Goal: Task Accomplishment & Management: Use online tool/utility

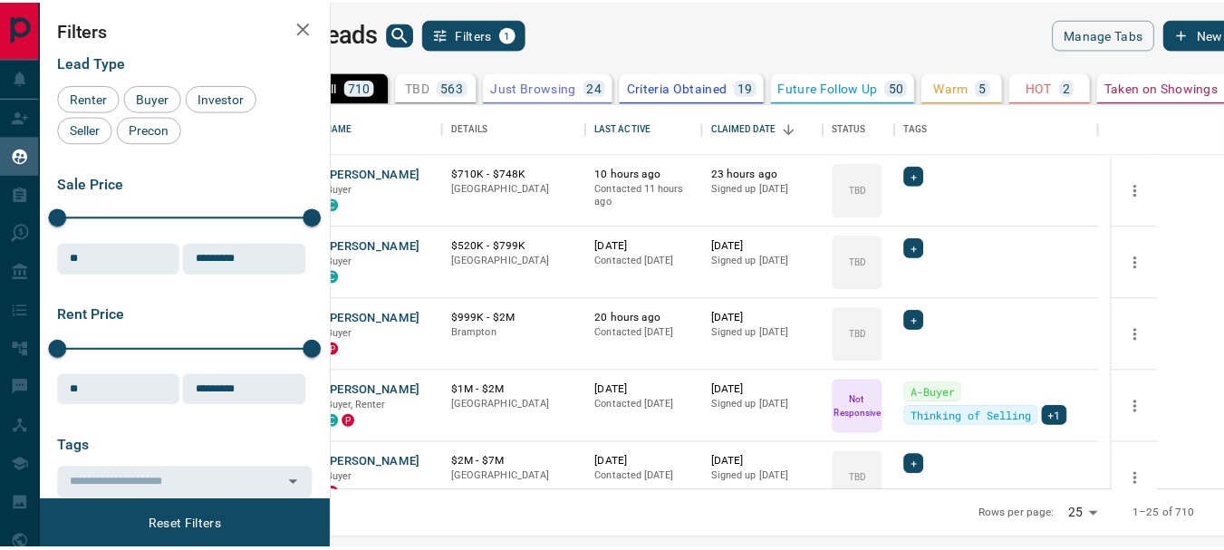
scroll to position [374, 882]
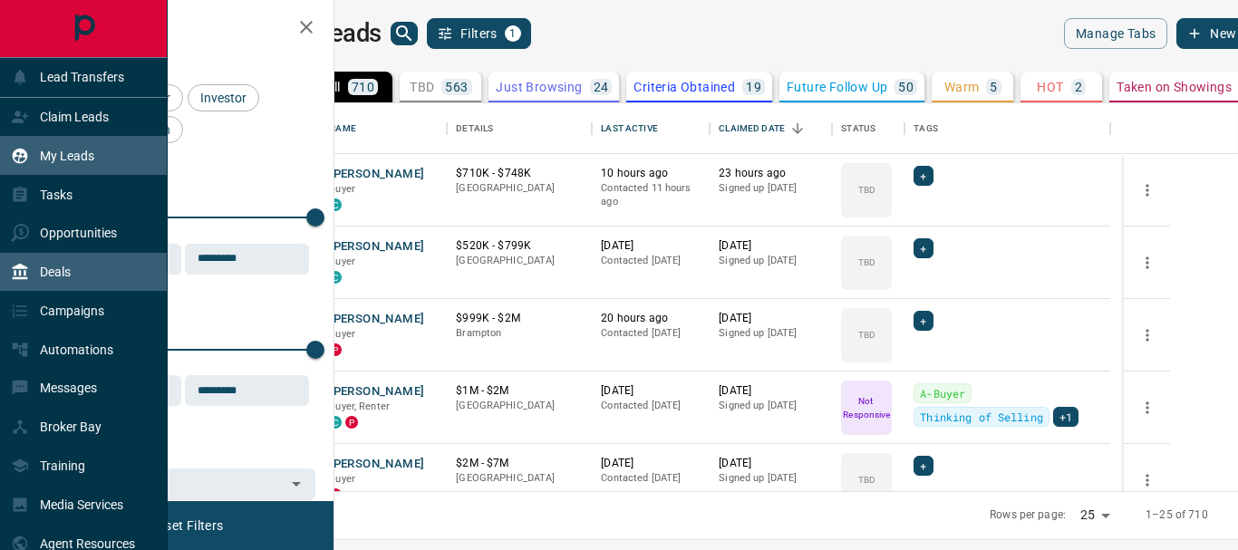
click at [63, 272] on p "Deals" at bounding box center [55, 272] width 31 height 15
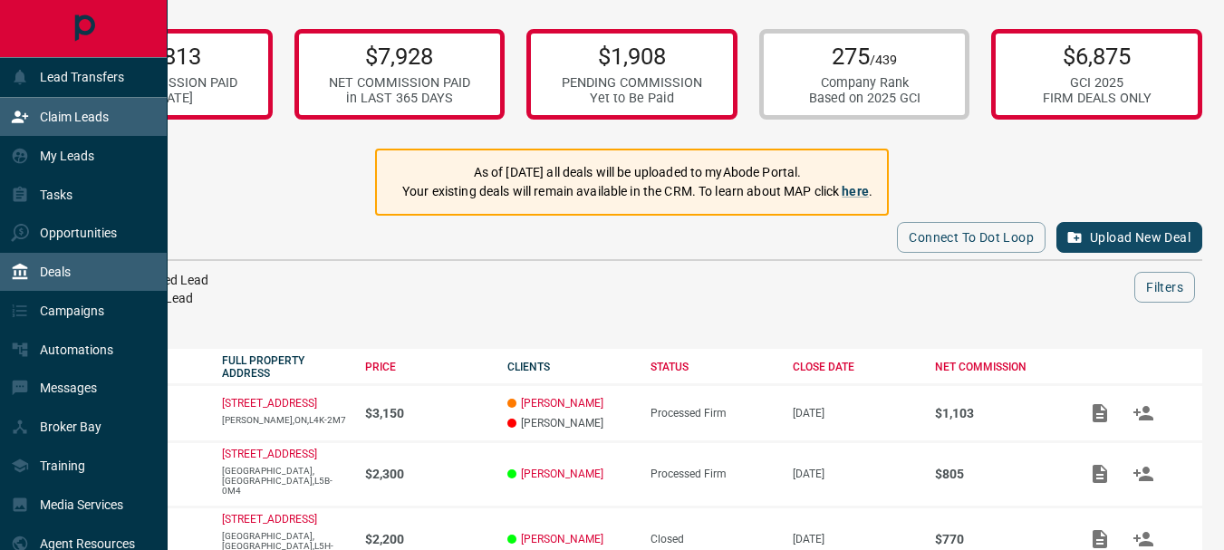
click at [70, 114] on p "Claim Leads" at bounding box center [74, 117] width 69 height 15
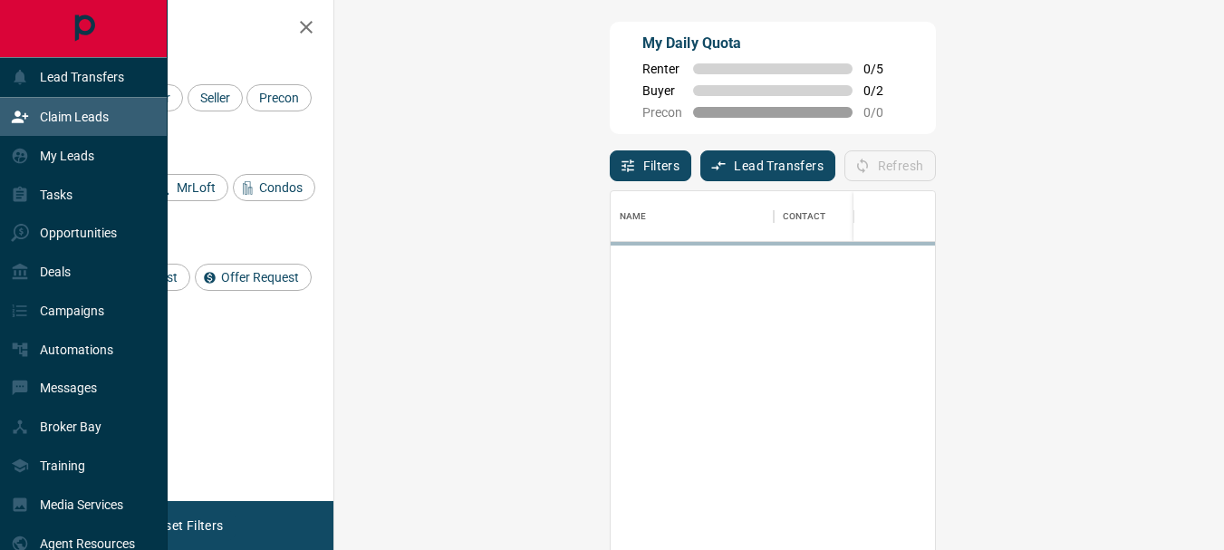
scroll to position [397, 837]
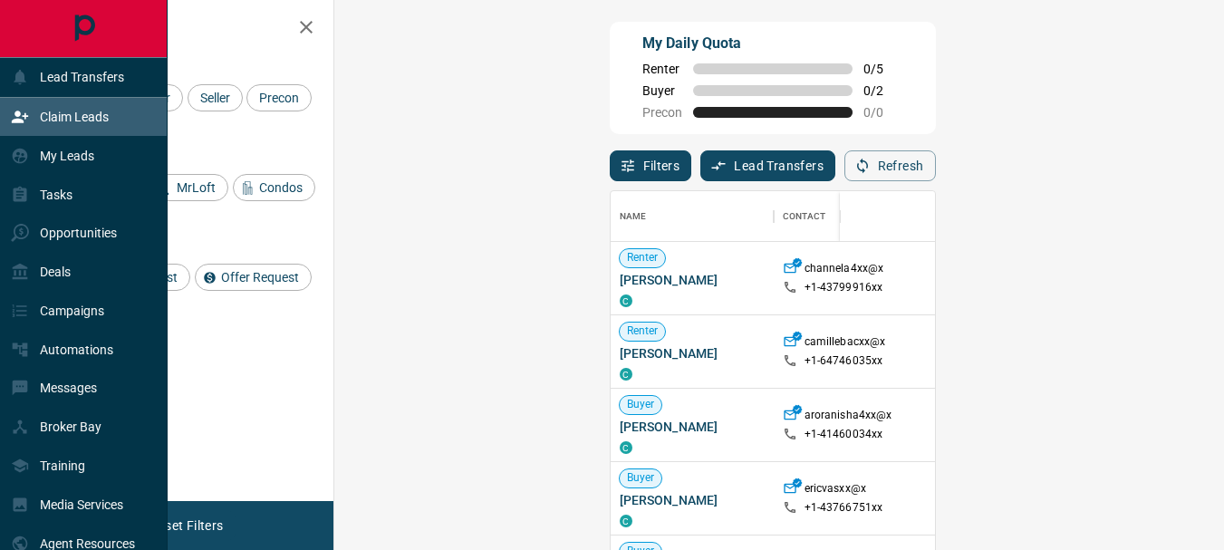
click at [100, 118] on p "Claim Leads" at bounding box center [74, 117] width 69 height 15
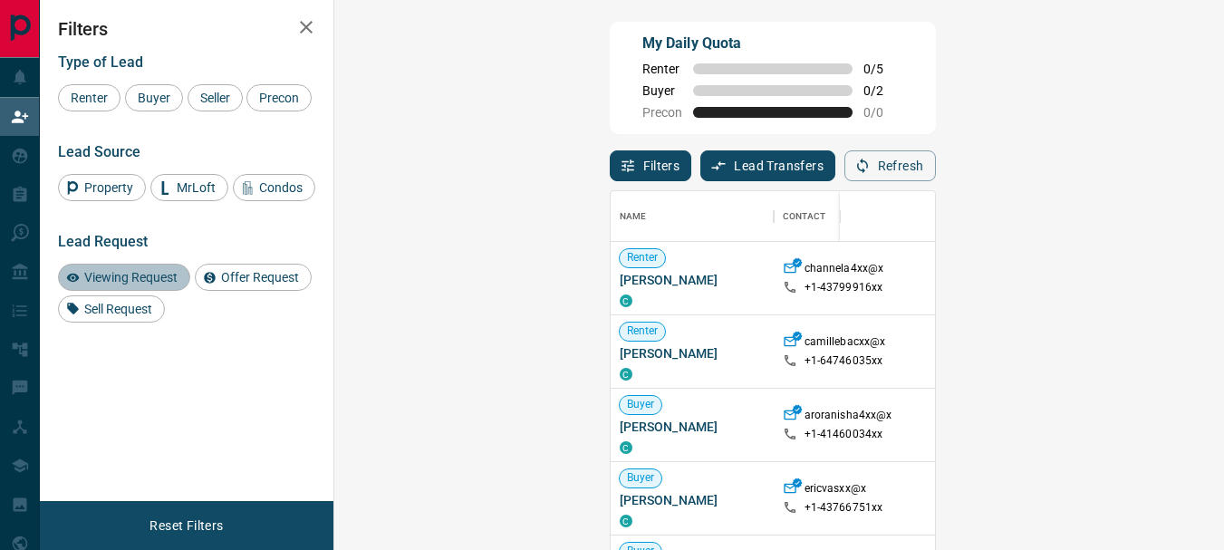
click at [113, 291] on div "Viewing Request" at bounding box center [124, 277] width 132 height 27
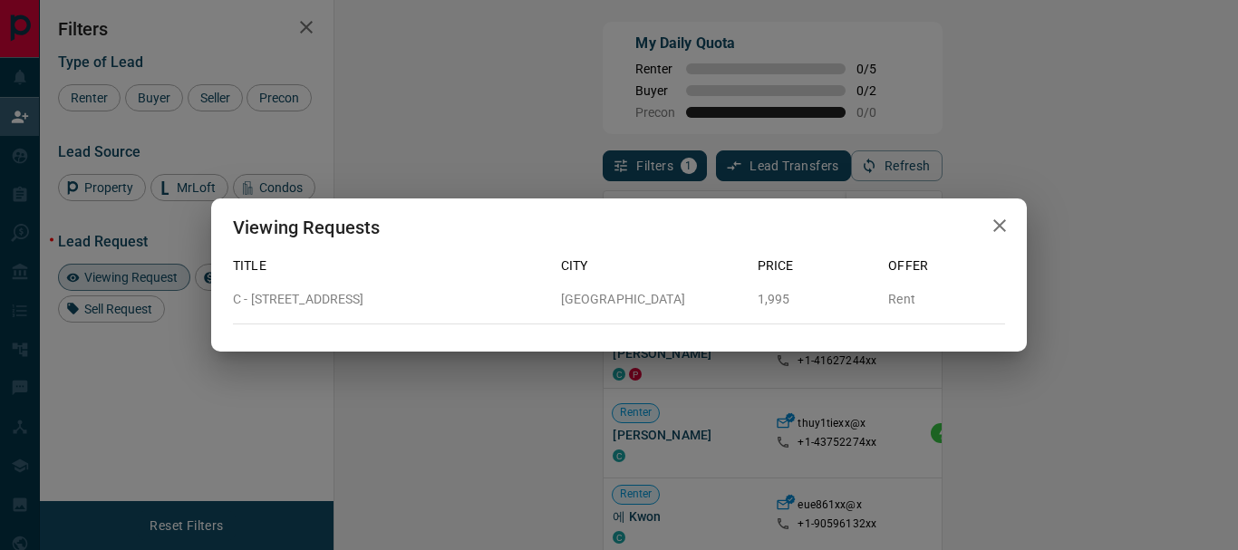
click at [1000, 227] on icon "button" at bounding box center [999, 225] width 13 height 13
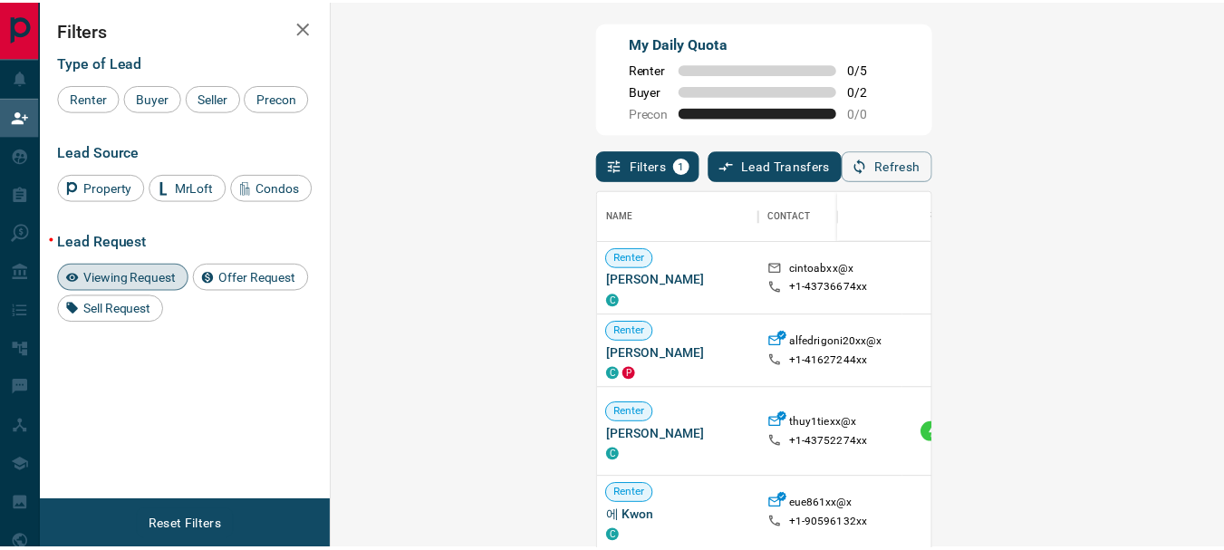
scroll to position [15, 15]
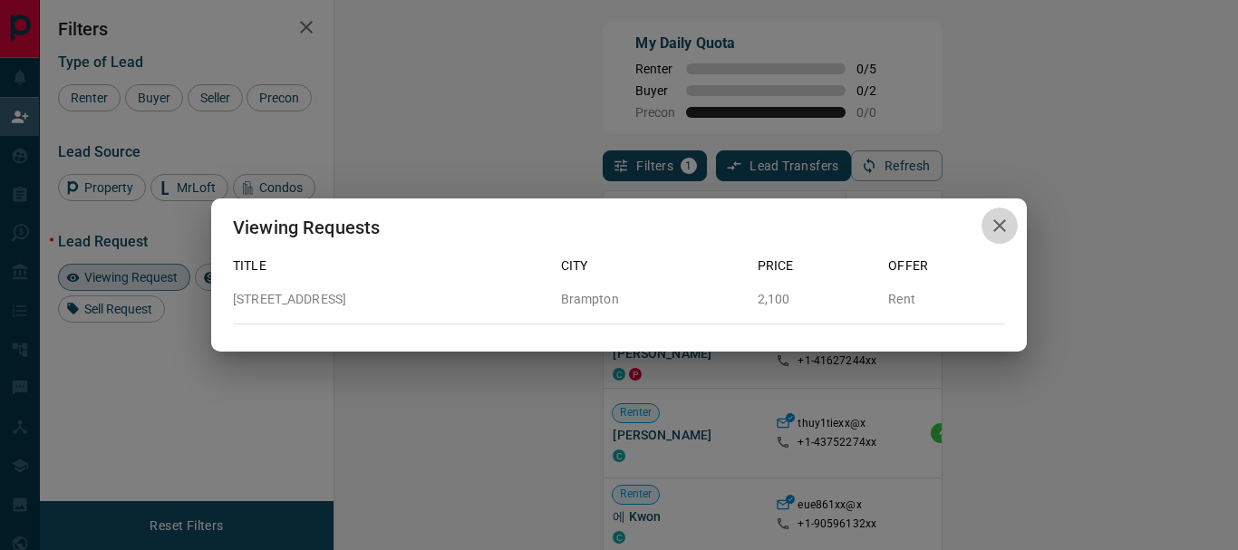
click at [999, 227] on icon "button" at bounding box center [999, 225] width 13 height 13
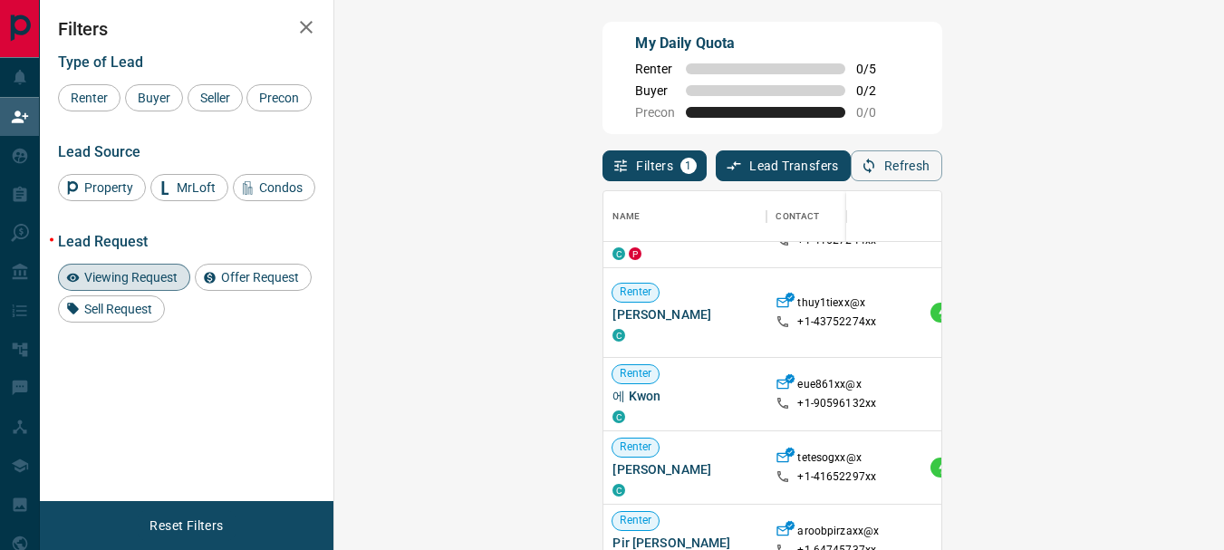
scroll to position [131, 0]
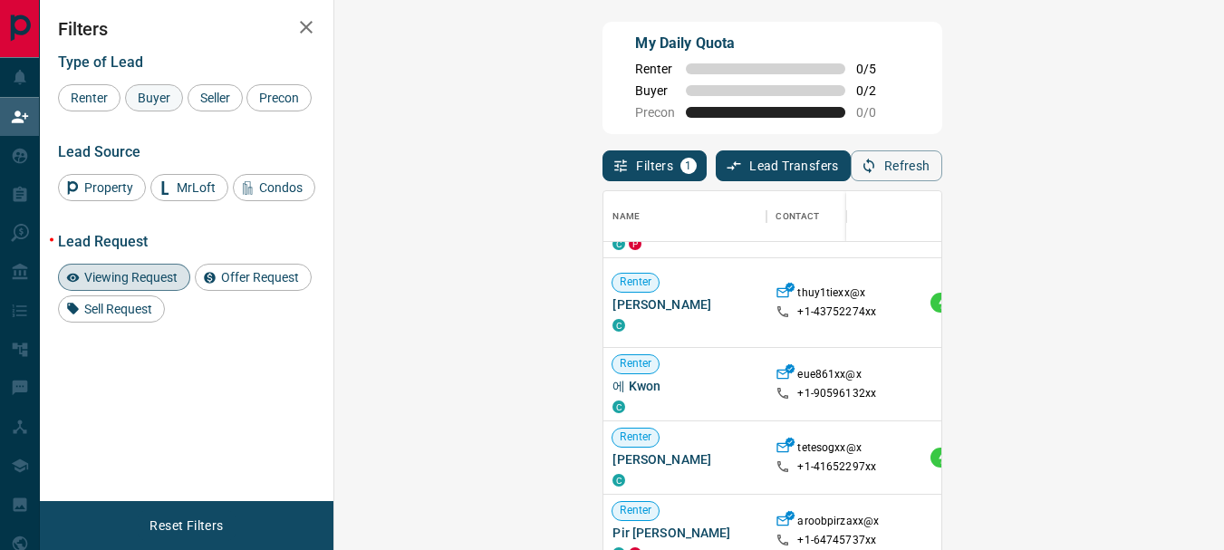
click at [156, 100] on span "Buyer" at bounding box center [153, 98] width 45 height 15
click at [145, 285] on span "Viewing Request" at bounding box center [131, 277] width 106 height 15
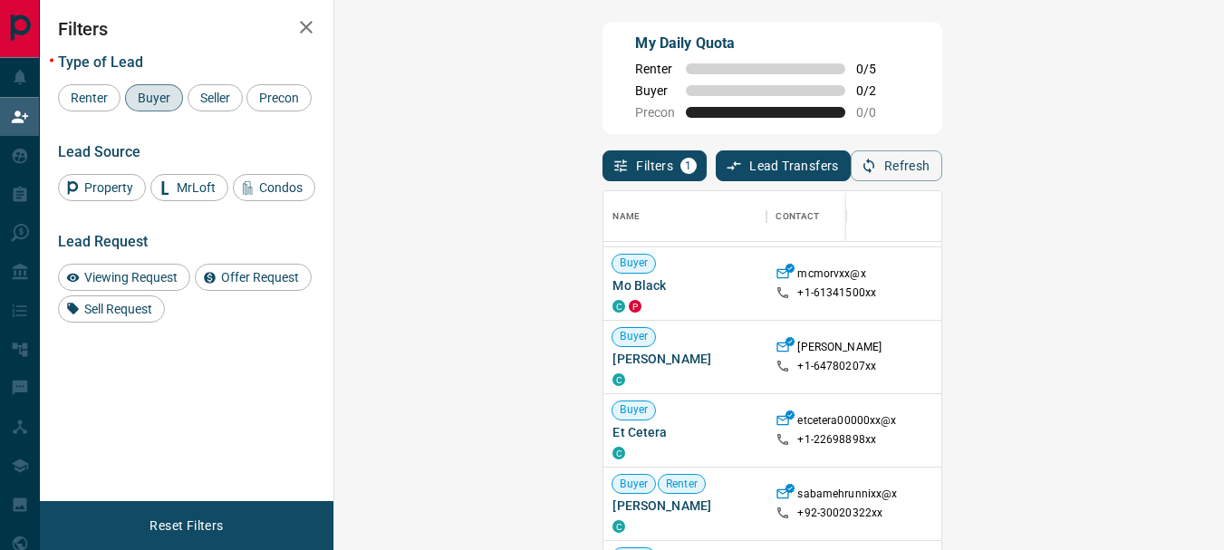
scroll to position [223, 0]
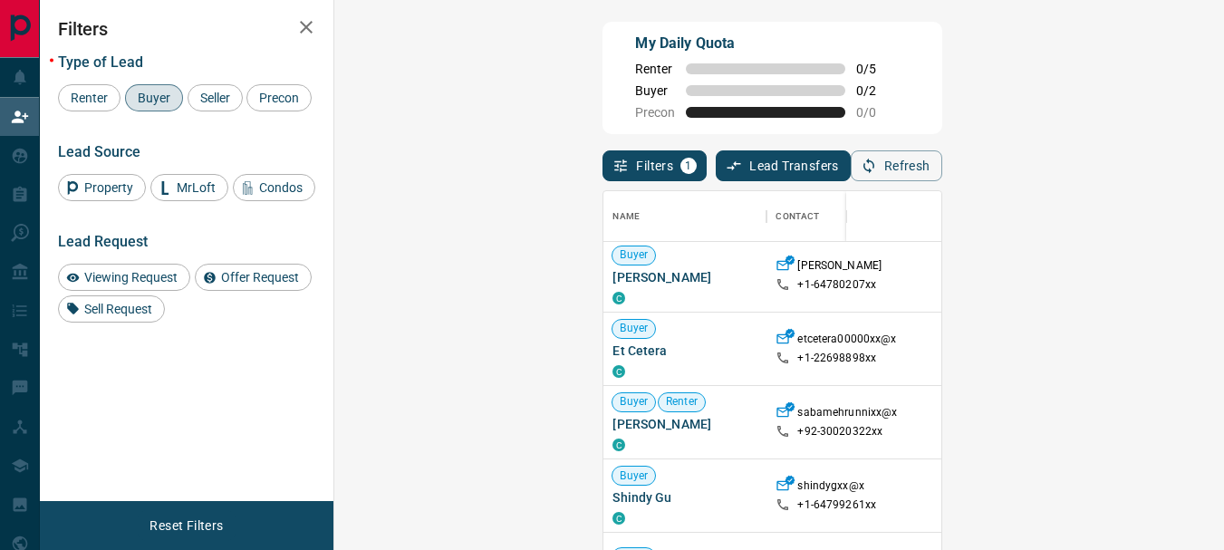
drag, startPoint x: 1204, startPoint y: 527, endPoint x: 1205, endPoint y: 552, distance: 25.4
click at [1205, 549] on html "Lead Transfers Claim Leads My Leads Tasks Opportunities Deals Campaigns Automat…" at bounding box center [612, 275] width 1224 height 550
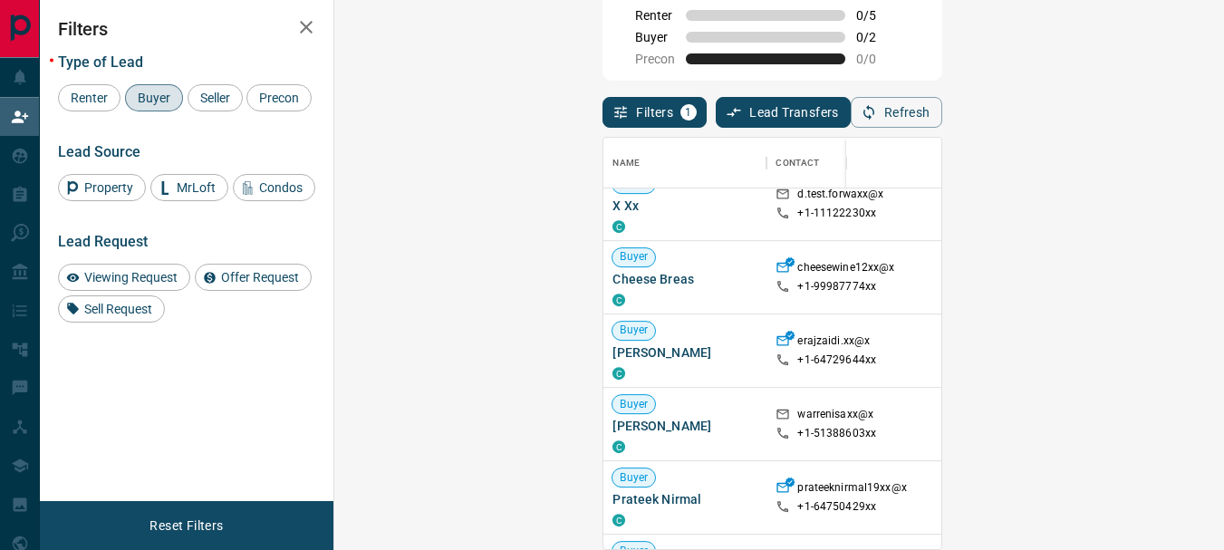
scroll to position [1024, 0]
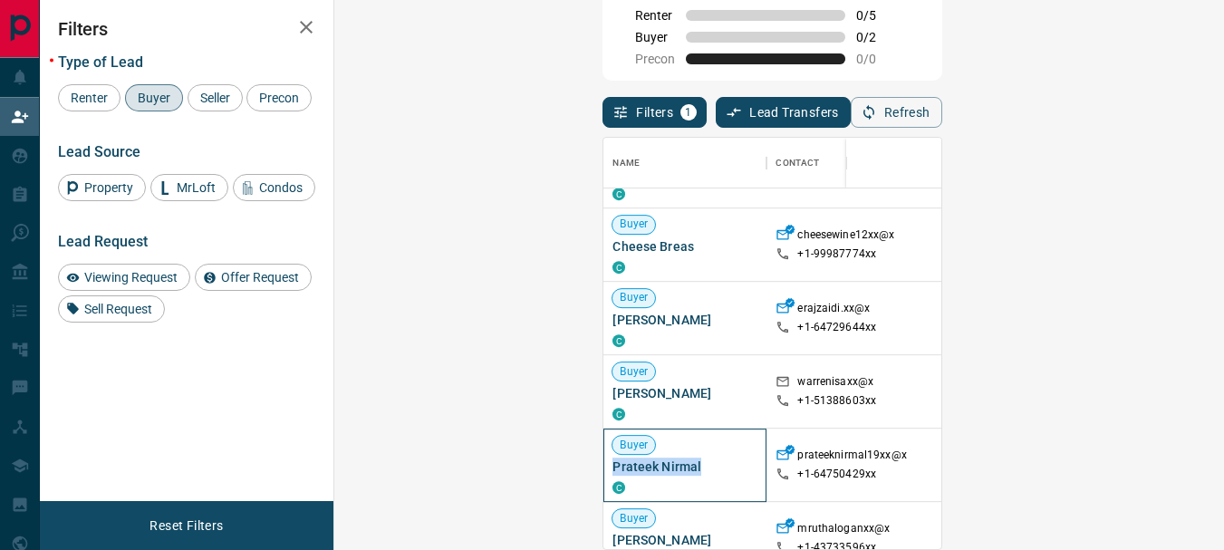
drag, startPoint x: 356, startPoint y: 469, endPoint x: 447, endPoint y: 460, distance: 91.0
click at [613, 460] on span "Prateek Nirmal" at bounding box center [685, 467] width 145 height 18
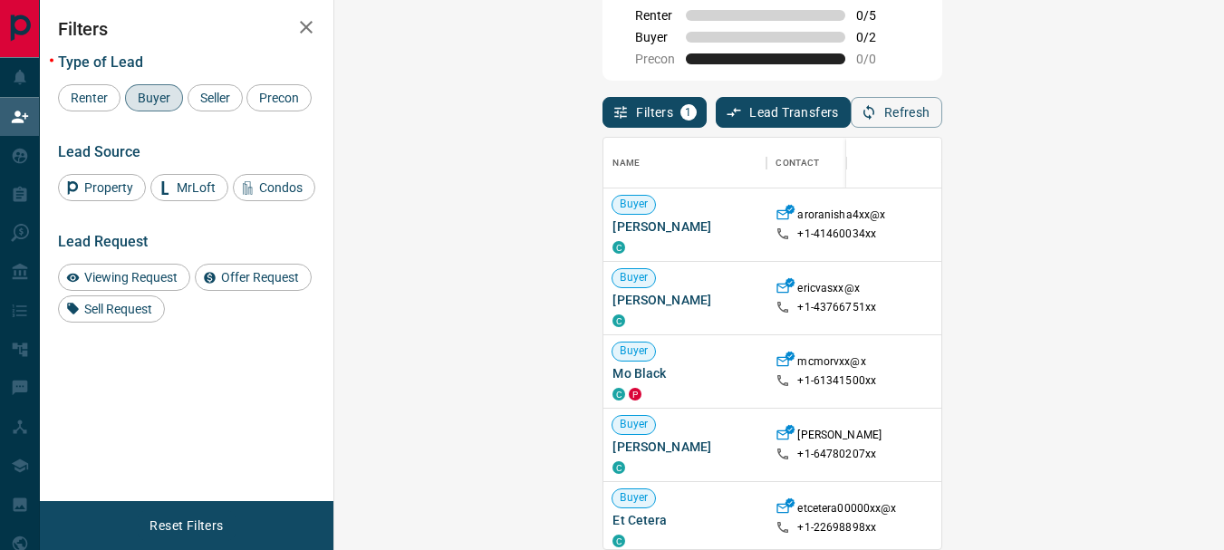
scroll to position [397, 837]
drag, startPoint x: 356, startPoint y: 299, endPoint x: 420, endPoint y: 299, distance: 63.4
click at [613, 299] on span "[PERSON_NAME]" at bounding box center [685, 300] width 145 height 18
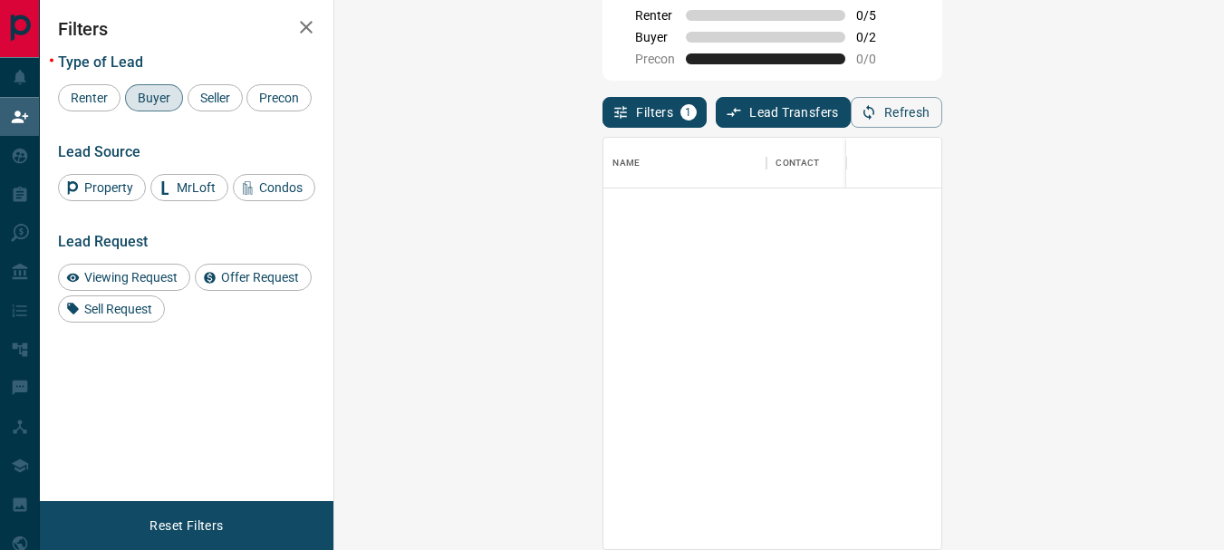
scroll to position [0, 0]
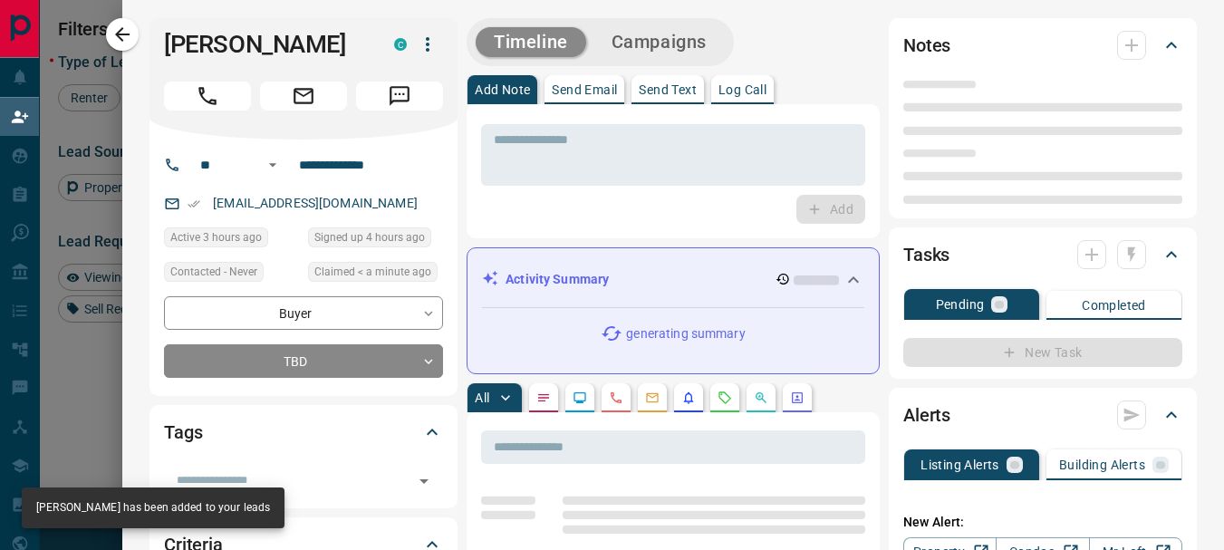
type input "**"
type input "**********"
type input "**"
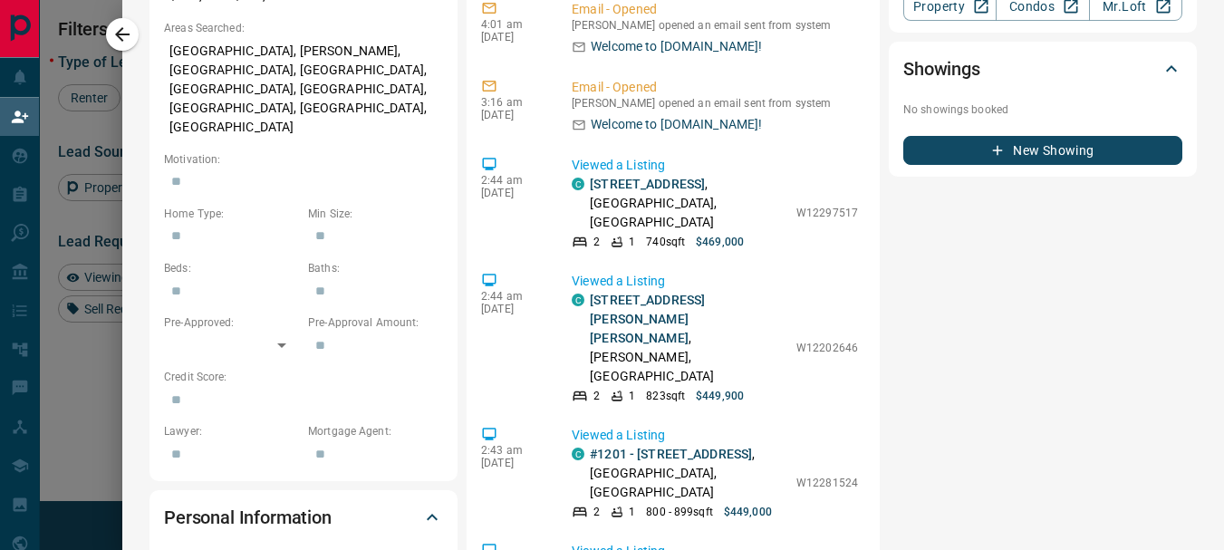
scroll to position [674, 0]
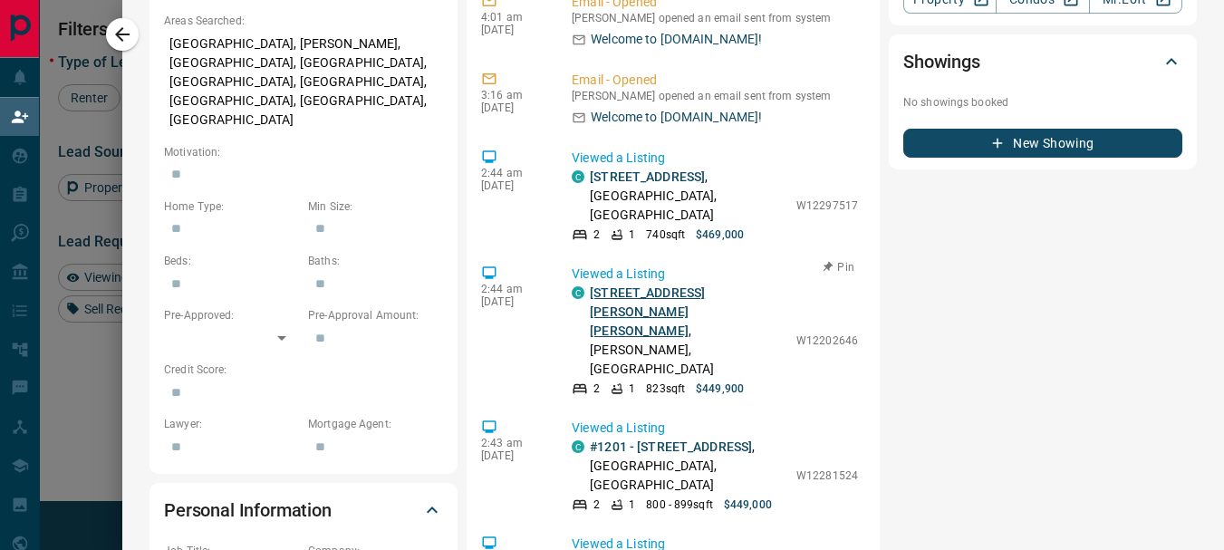
click at [653, 285] on link "[STREET_ADDRESS][PERSON_NAME][PERSON_NAME]" at bounding box center [647, 311] width 115 height 53
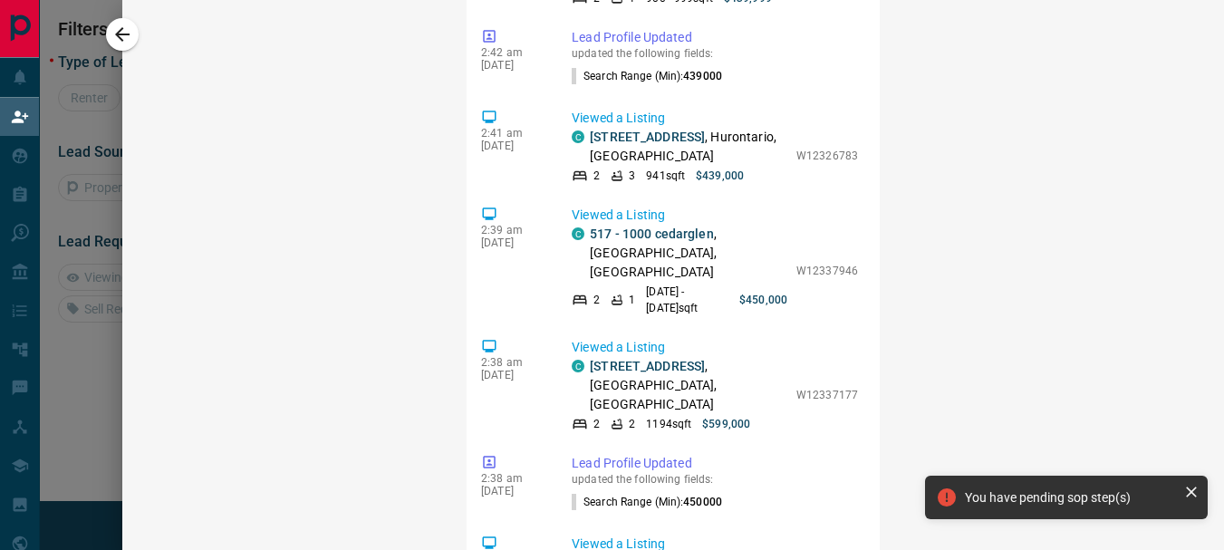
scroll to position [1723, 0]
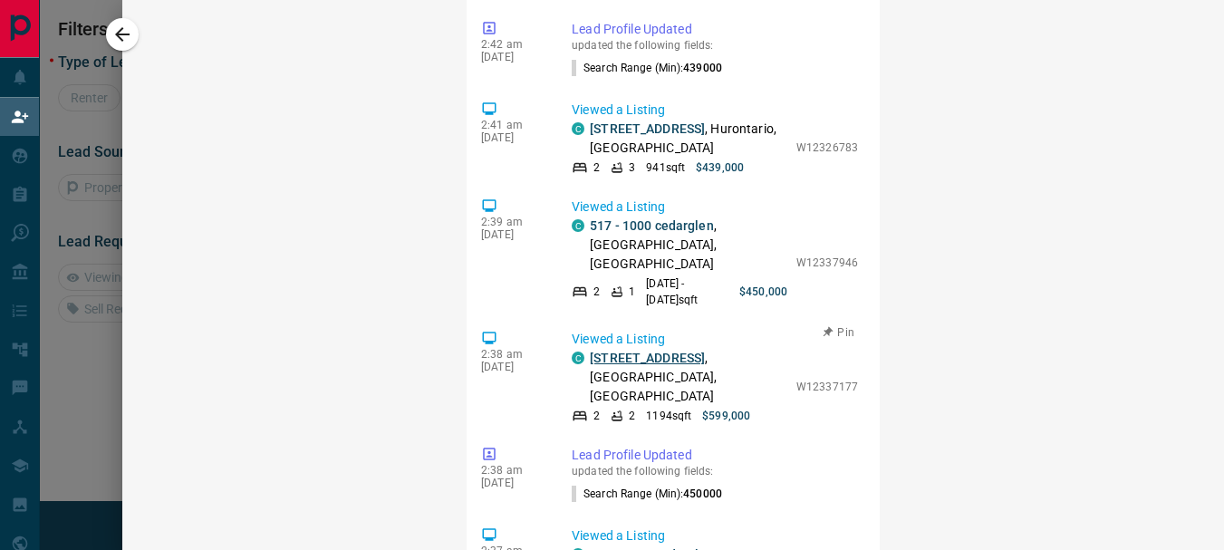
click at [667, 351] on link "[STREET_ADDRESS]" at bounding box center [647, 358] width 115 height 15
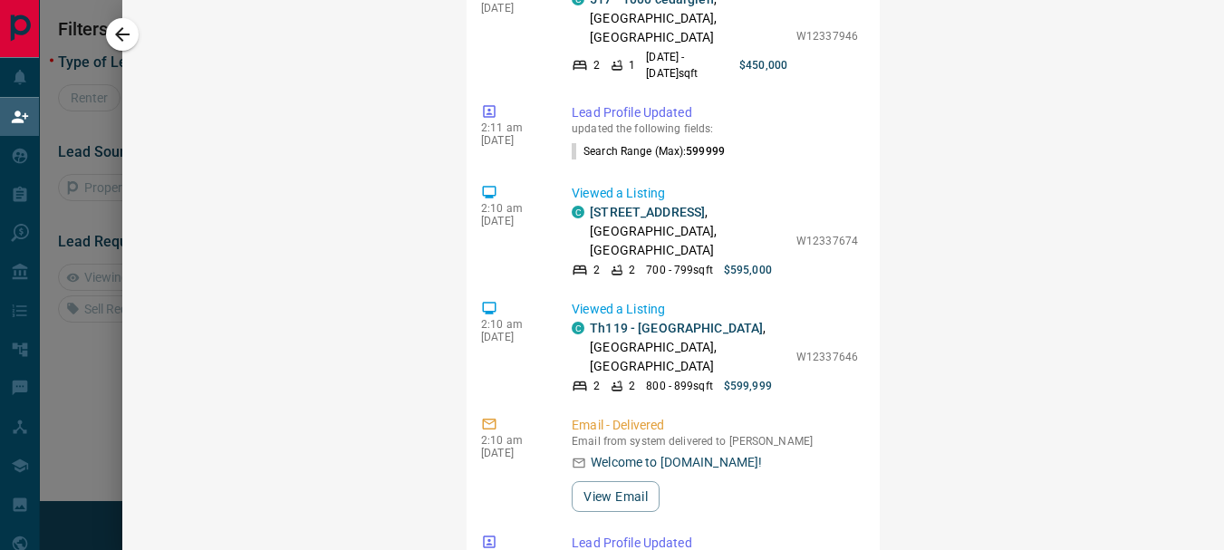
scroll to position [568, 0]
